Goal: Transaction & Acquisition: Purchase product/service

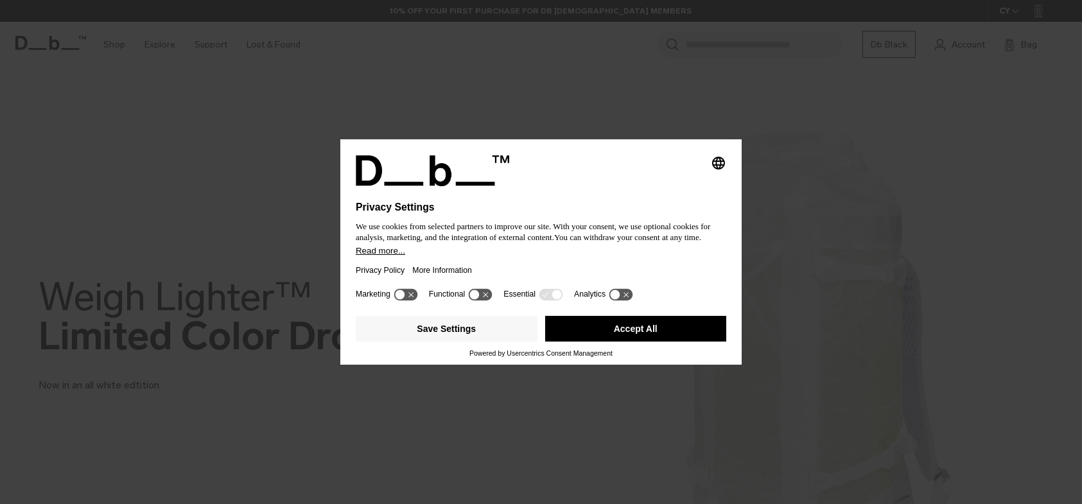
click at [628, 325] on button "Accept All" at bounding box center [636, 329] width 182 height 26
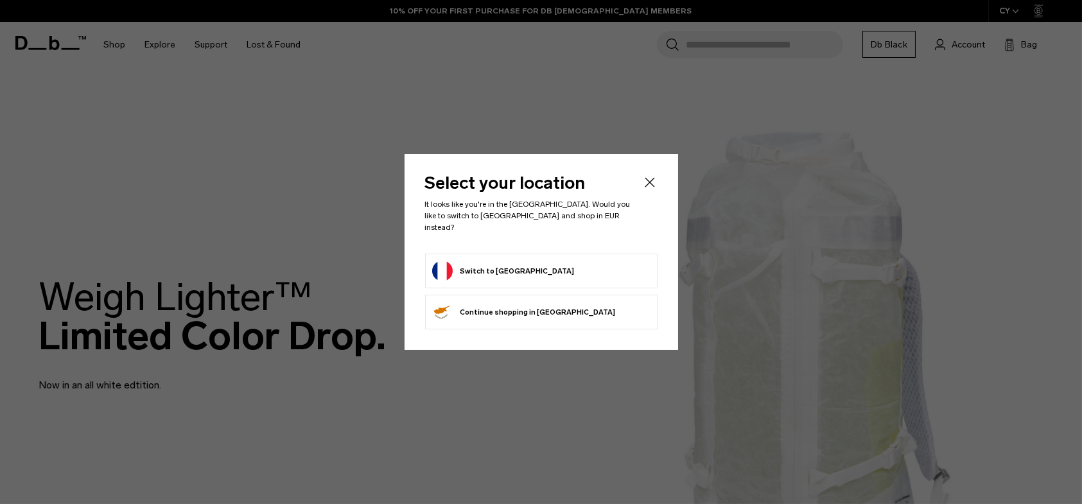
click at [499, 261] on button "Switch to [GEOGRAPHIC_DATA]" at bounding box center [503, 271] width 142 height 21
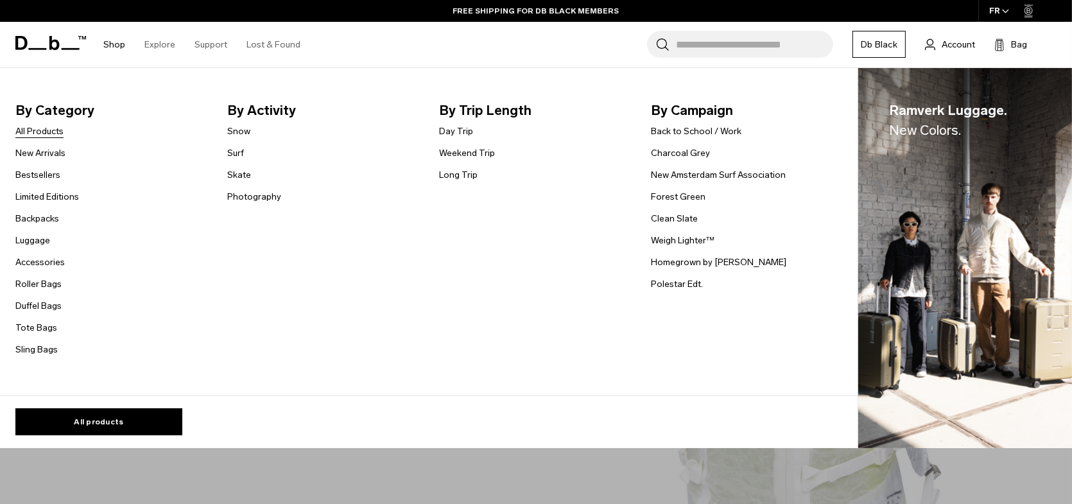
click at [36, 128] on link "All Products" at bounding box center [39, 131] width 48 height 13
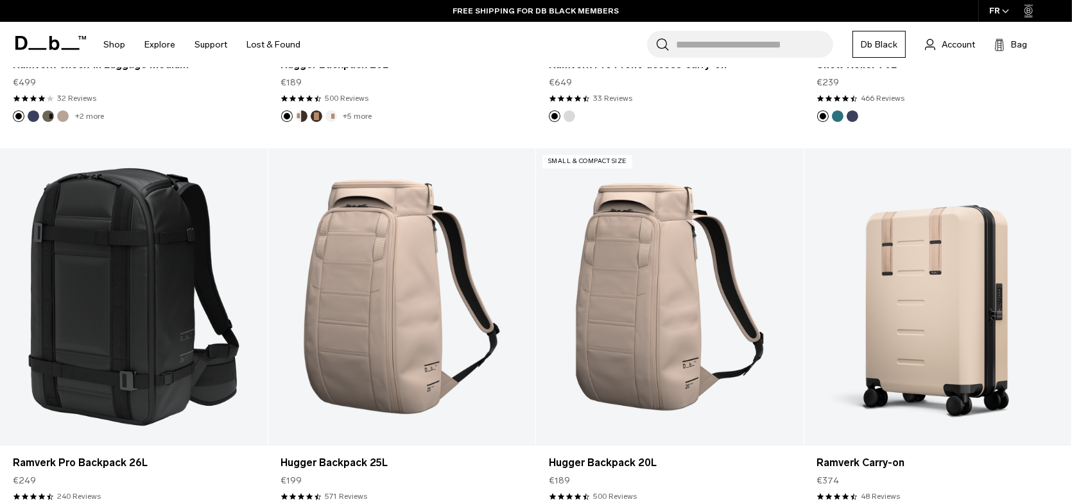
scroll to position [3510, 0]
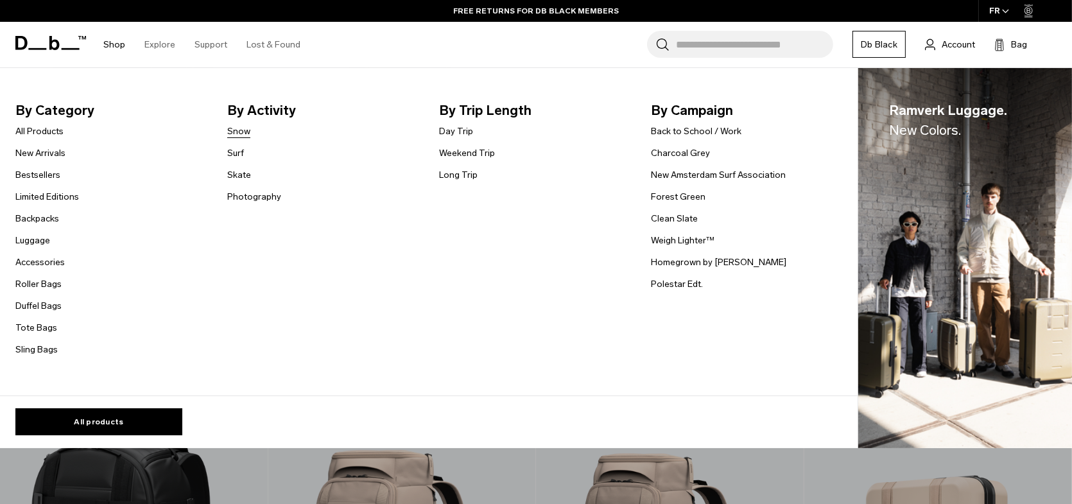
click at [237, 132] on link "Snow" at bounding box center [238, 131] width 23 height 13
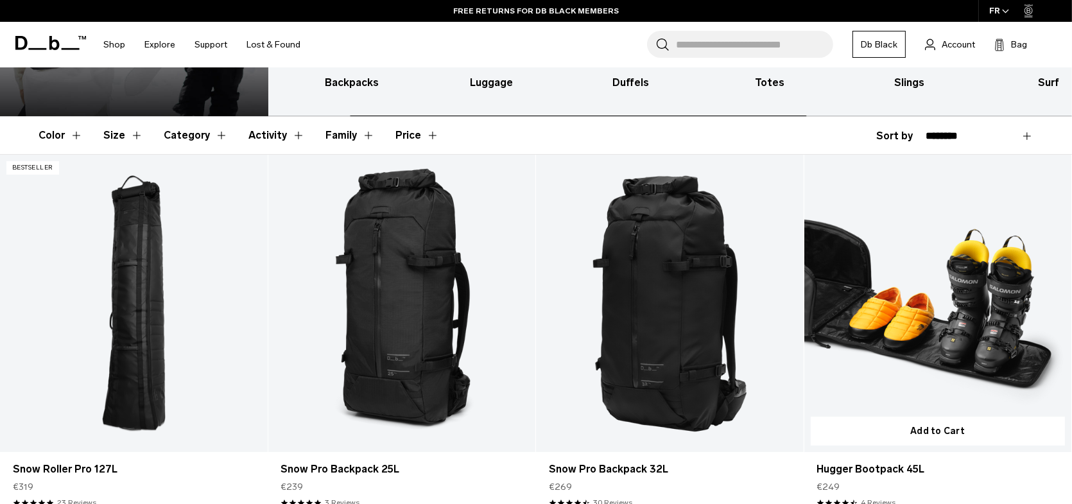
scroll to position [214, 0]
